Goal: Task Accomplishment & Management: Use online tool/utility

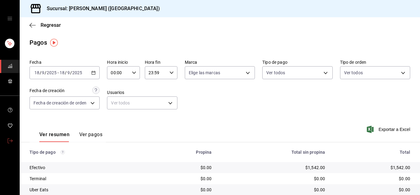
drag, startPoint x: 0, startPoint y: 0, endPoint x: 8, endPoint y: 141, distance: 140.9
click at [8, 141] on icon "mailbox folders" at bounding box center [10, 140] width 5 height 5
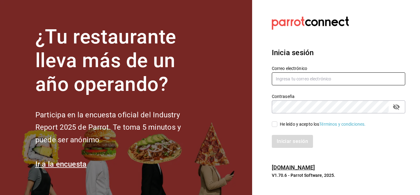
type input "[PERSON_NAME][EMAIL_ADDRESS][DOMAIN_NAME]"
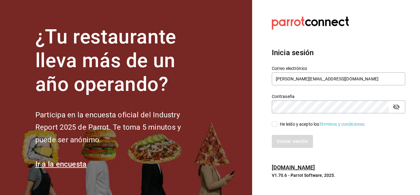
click at [276, 124] on input "He leído y acepto los Términos y condiciones." at bounding box center [275, 124] width 6 height 6
checkbox input "true"
click at [288, 138] on button "Iniciar sesión" at bounding box center [293, 141] width 42 height 13
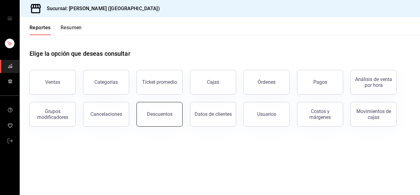
click at [150, 117] on div "Descuentos" at bounding box center [160, 114] width 26 height 6
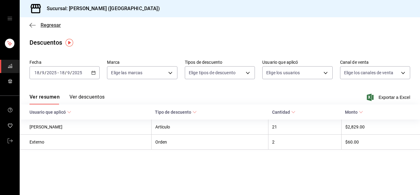
click at [32, 25] on icon "button" at bounding box center [33, 25] width 6 height 0
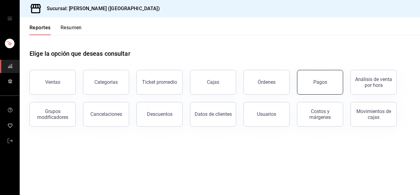
click at [325, 89] on button "Pagos" at bounding box center [320, 82] width 46 height 25
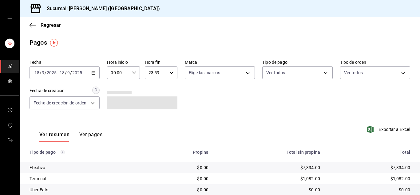
scroll to position [44, 0]
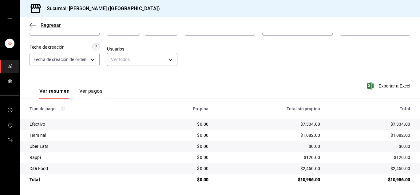
click at [33, 26] on icon "button" at bounding box center [33, 25] width 6 height 6
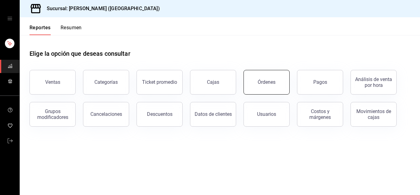
click at [267, 78] on button "Órdenes" at bounding box center [267, 82] width 46 height 25
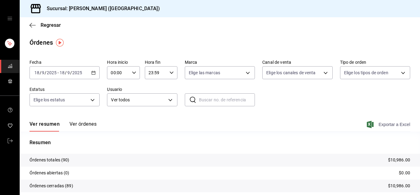
click at [398, 124] on span "Exportar a Excel" at bounding box center [389, 124] width 42 height 7
click at [31, 26] on icon "button" at bounding box center [33, 25] width 6 height 6
